Goal: Communication & Community: Answer question/provide support

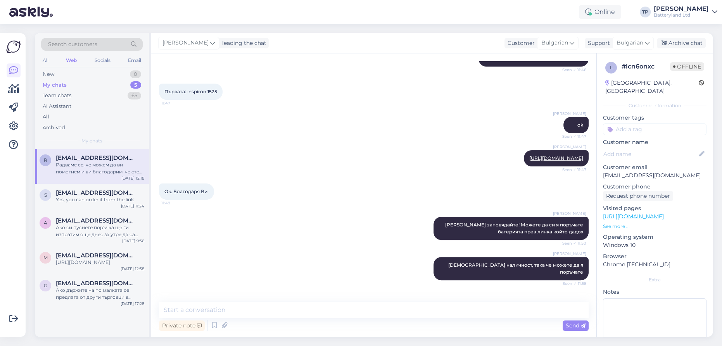
scroll to position [393, 0]
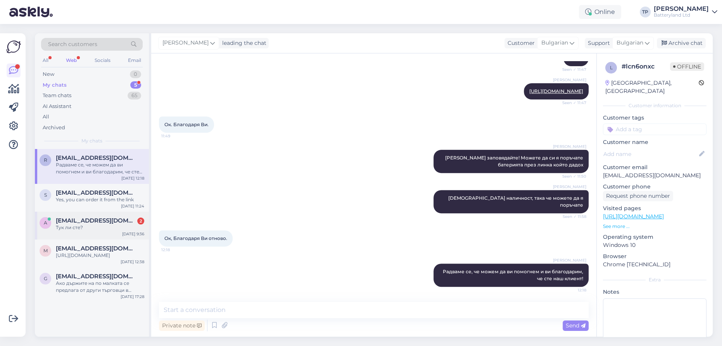
click at [112, 217] on span "[EMAIL_ADDRESS][DOMAIN_NAME]" at bounding box center [96, 220] width 81 height 7
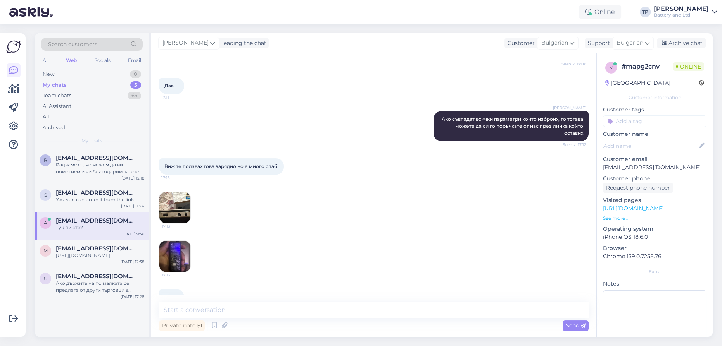
scroll to position [2886, 0]
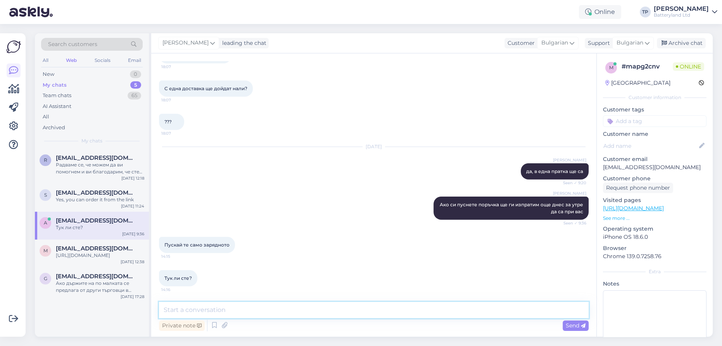
click at [238, 314] on textarea at bounding box center [373, 310] width 429 height 16
type textarea "S"
type textarea "Само зарядното с кабела сме пуснали,спокойно. Вие така и не направихте поръчка …"
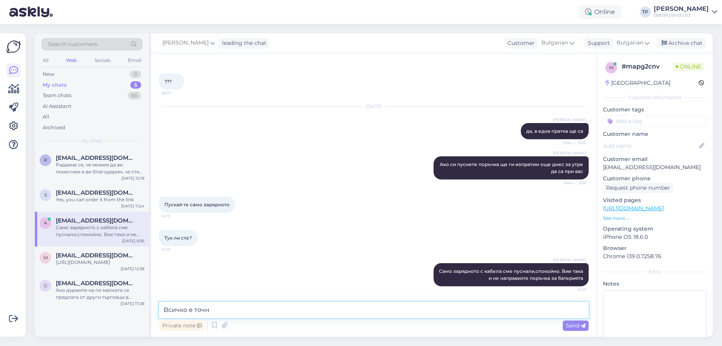
type textarea "Всичко е точно"
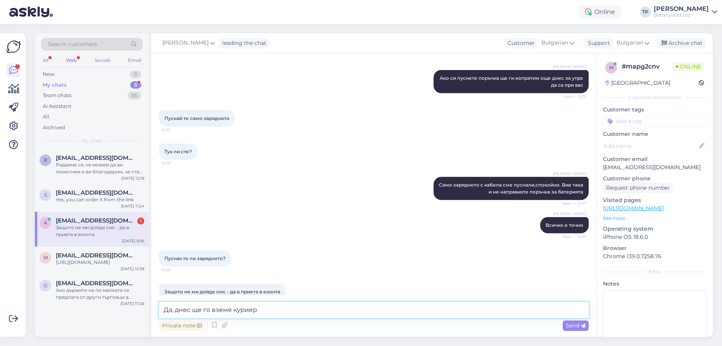
scroll to position [3026, 0]
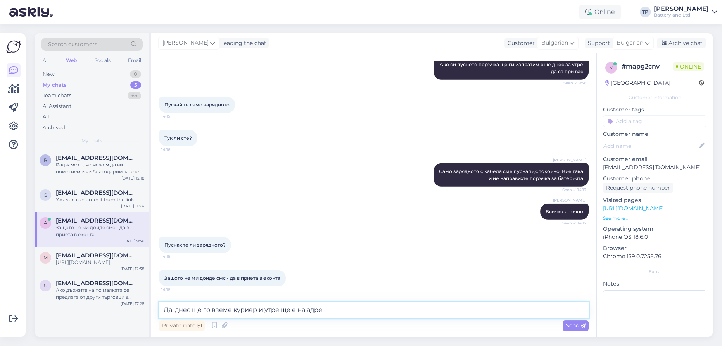
type textarea "Да, днес ще го вземе куриер и утре ще е на адрес"
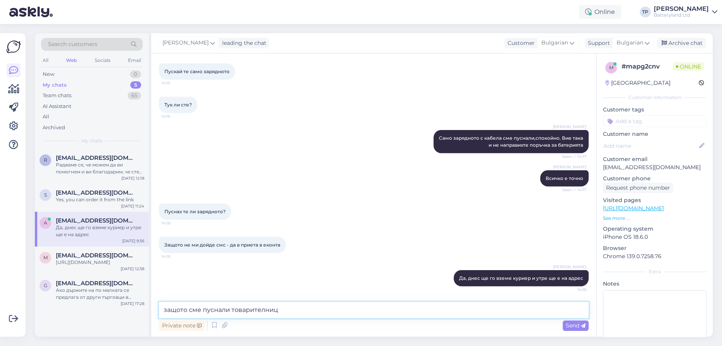
type textarea "защото сме пуснали товарителница"
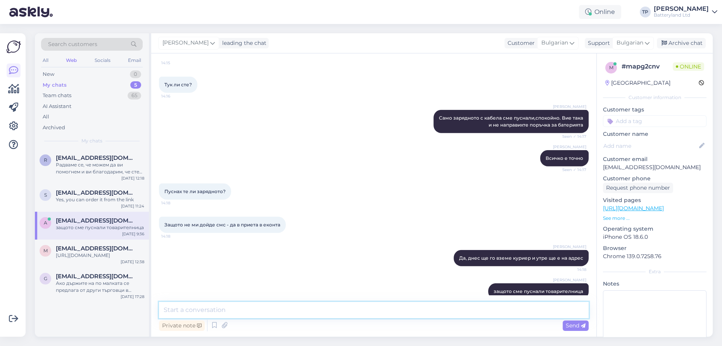
scroll to position [3093, 0]
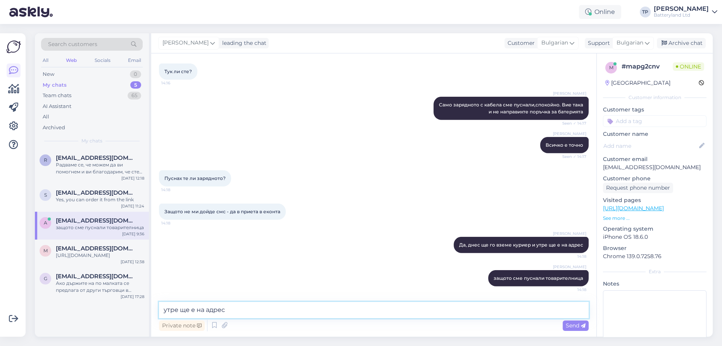
type textarea "утре ще е на адреса"
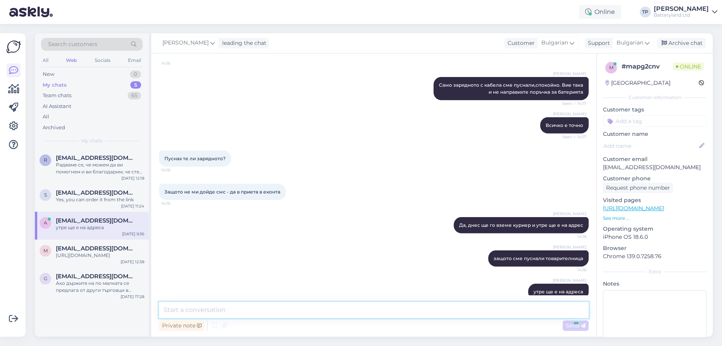
scroll to position [3126, 0]
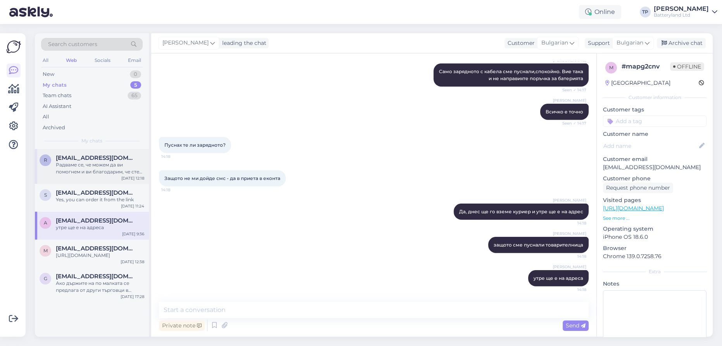
click at [93, 155] on span "[EMAIL_ADDRESS][DOMAIN_NAME]" at bounding box center [96, 158] width 81 height 7
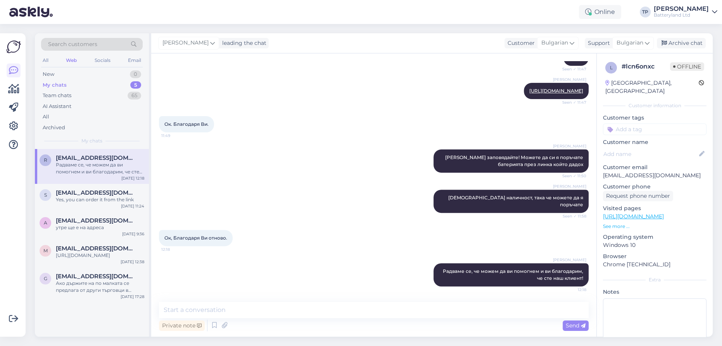
scroll to position [393, 0]
